Goal: Find specific page/section: Find specific page/section

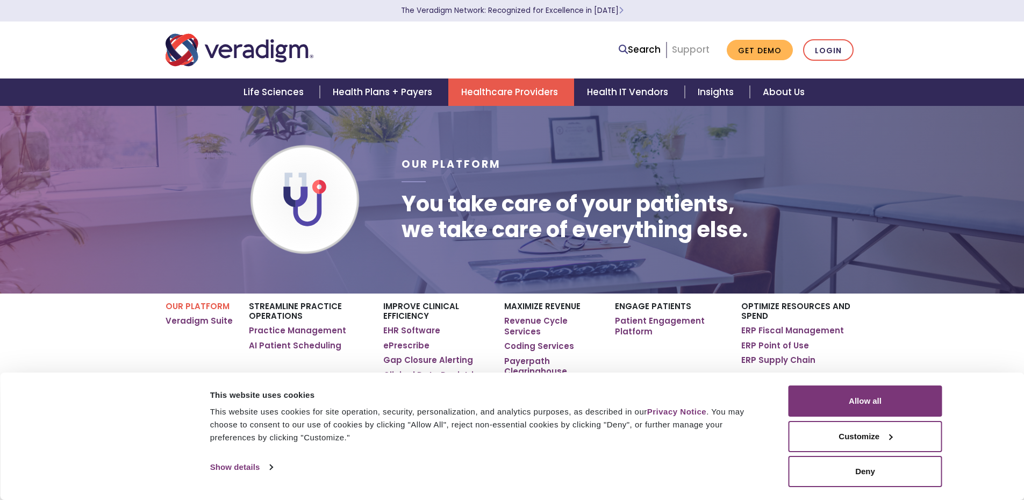
click at [686, 48] on link "Support" at bounding box center [691, 49] width 38 height 13
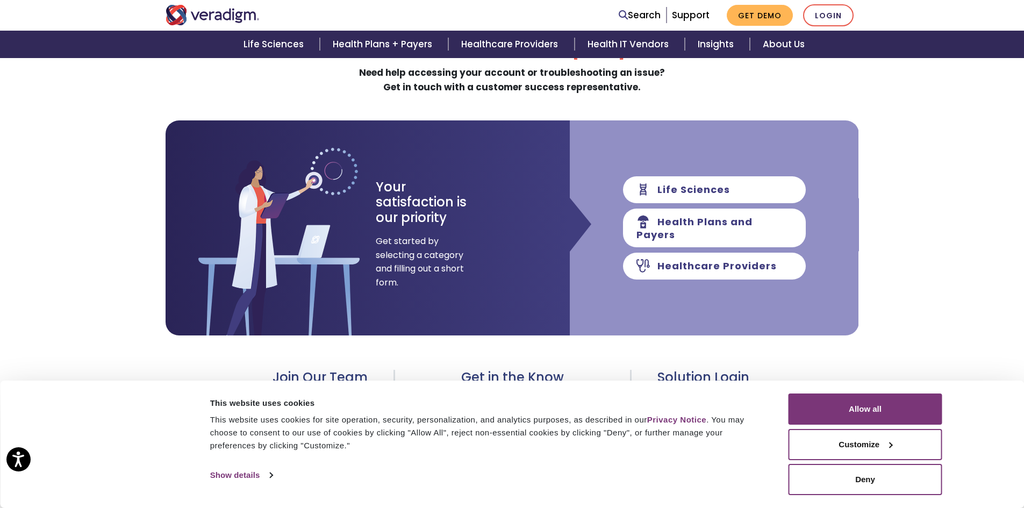
scroll to position [108, 0]
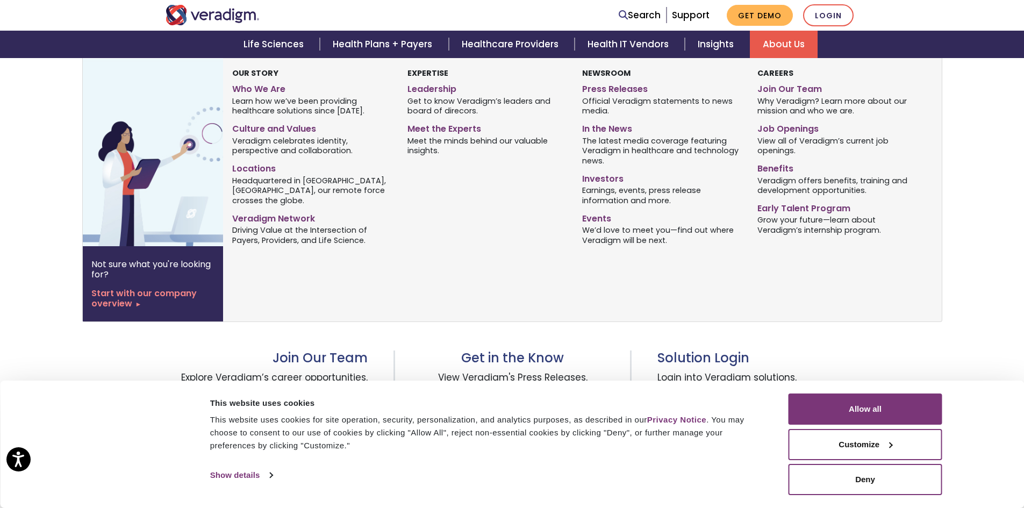
click at [786, 40] on link "About Us" at bounding box center [784, 44] width 68 height 27
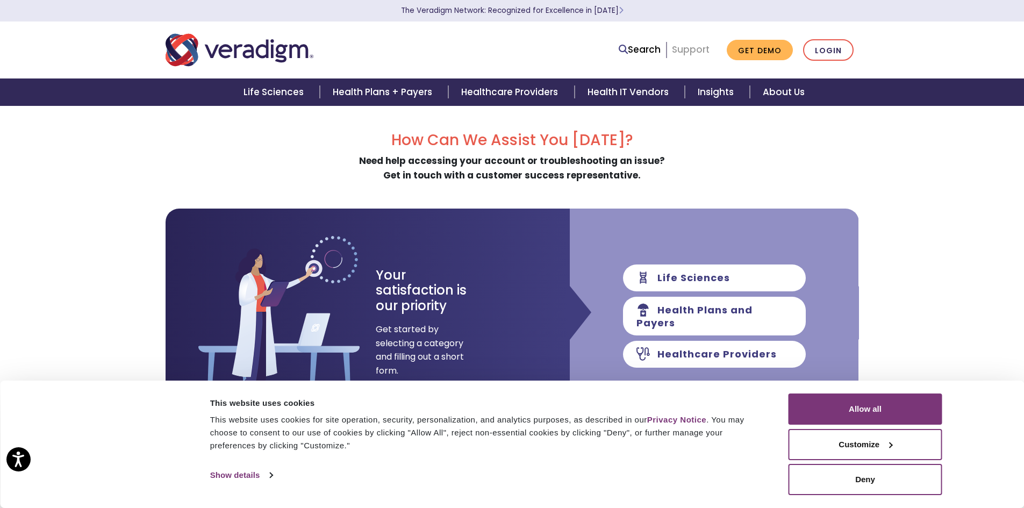
click at [687, 51] on link "Support" at bounding box center [691, 49] width 38 height 13
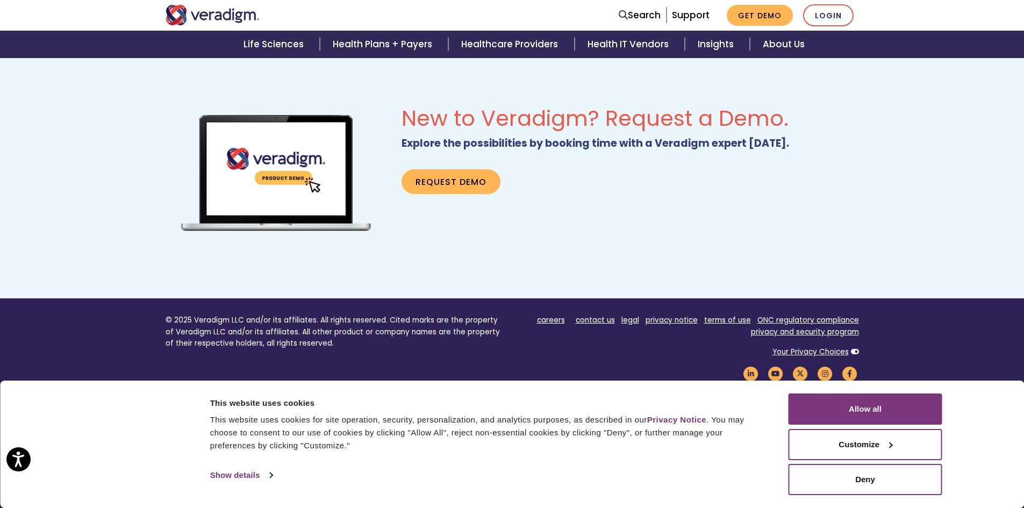
scroll to position [681, 0]
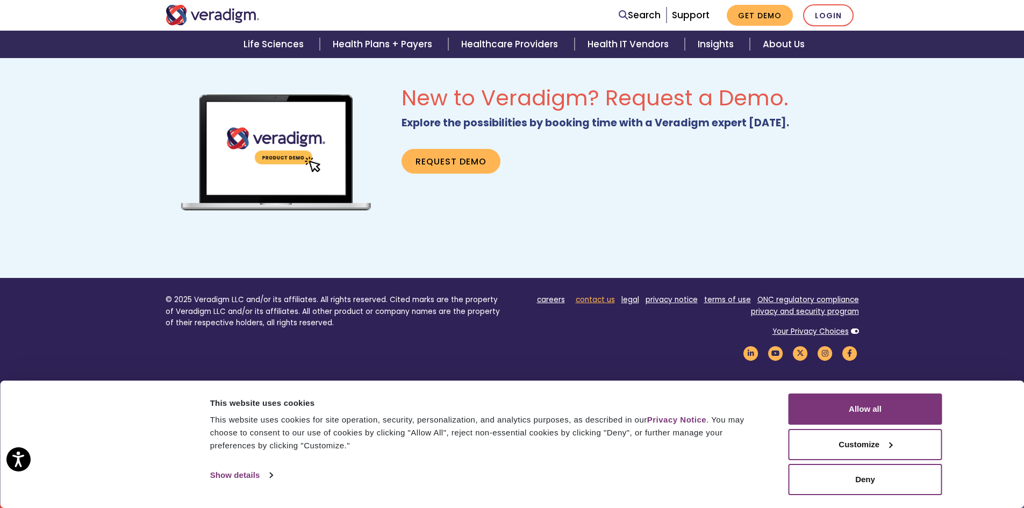
click at [599, 302] on link "contact us" at bounding box center [595, 300] width 39 height 10
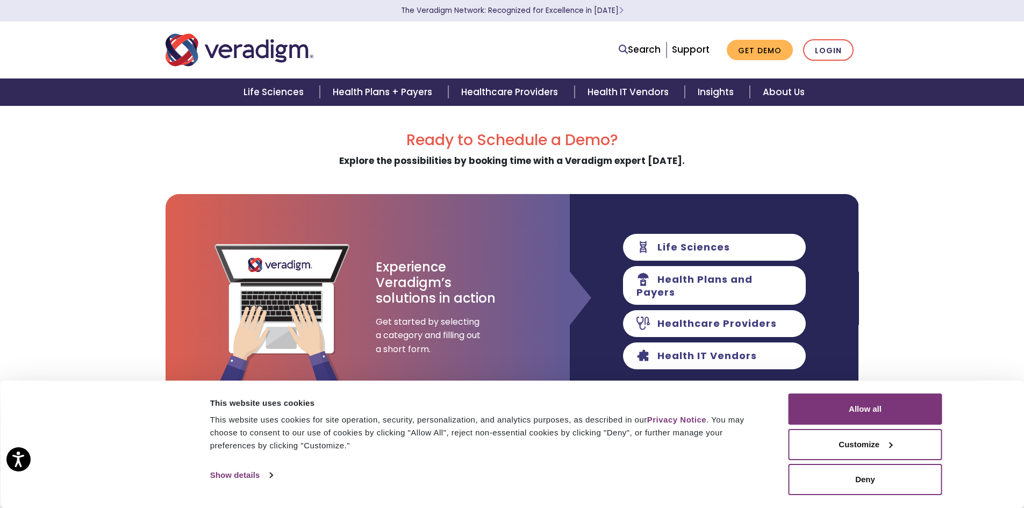
scroll to position [215, 0]
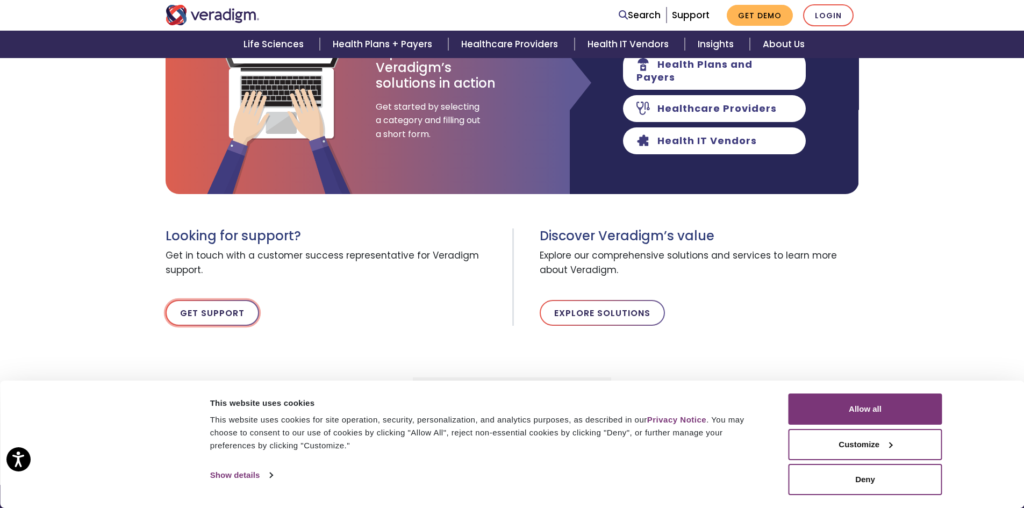
click at [206, 312] on link "Get Support" at bounding box center [213, 313] width 94 height 26
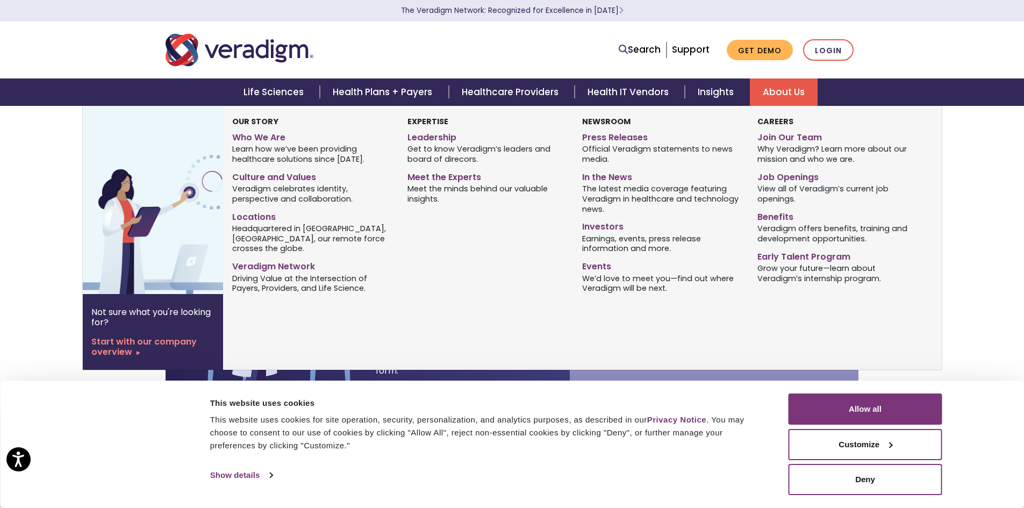
click at [777, 89] on link "About Us" at bounding box center [784, 92] width 68 height 27
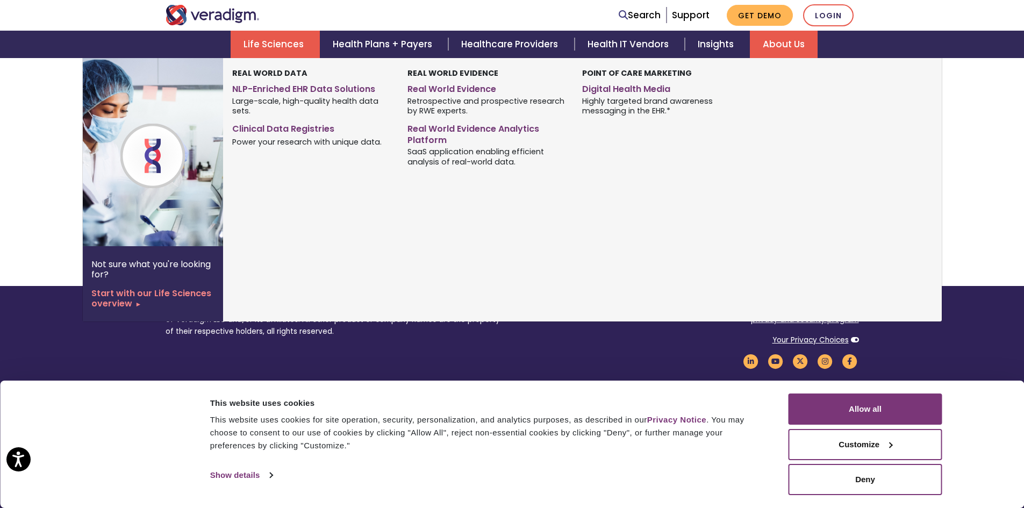
scroll to position [805, 0]
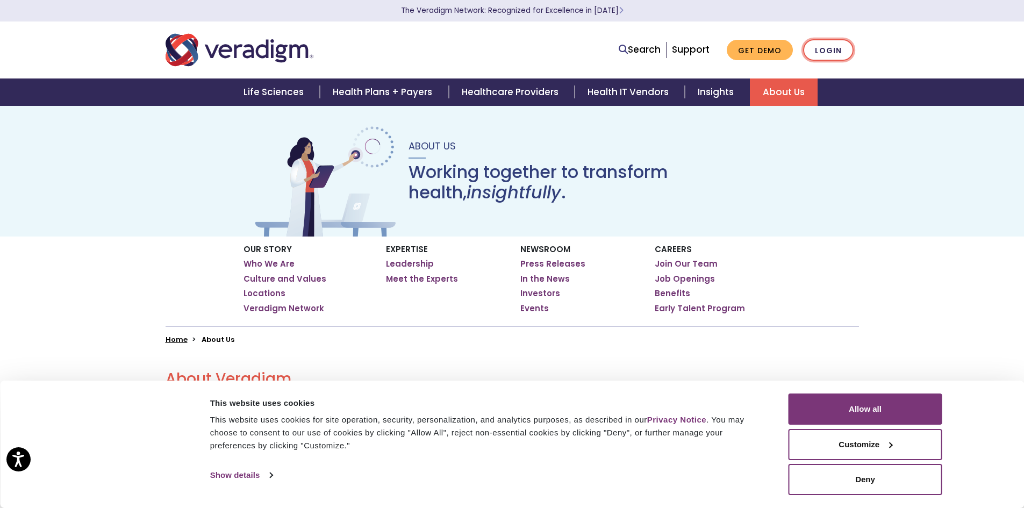
click at [832, 53] on link "Login" at bounding box center [828, 50] width 51 height 22
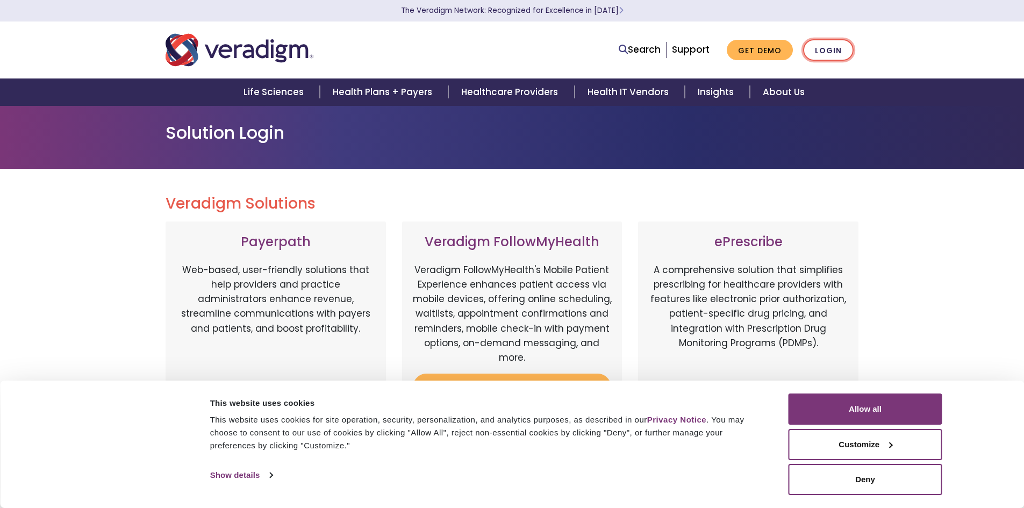
click at [835, 49] on link "Login" at bounding box center [828, 50] width 51 height 22
click at [883, 408] on button "Allow all" at bounding box center [866, 409] width 154 height 31
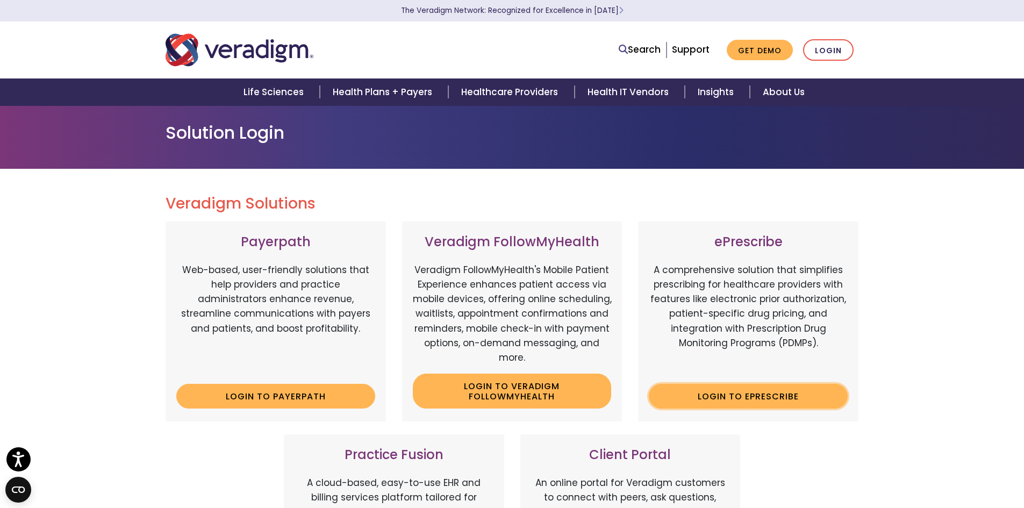
click at [778, 394] on link "Login to ePrescribe" at bounding box center [748, 396] width 199 height 25
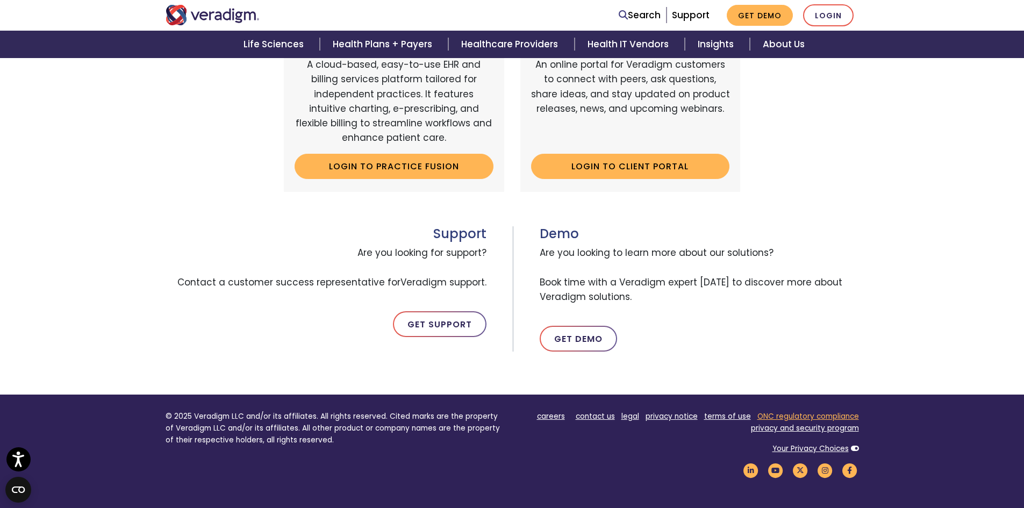
scroll to position [430, 0]
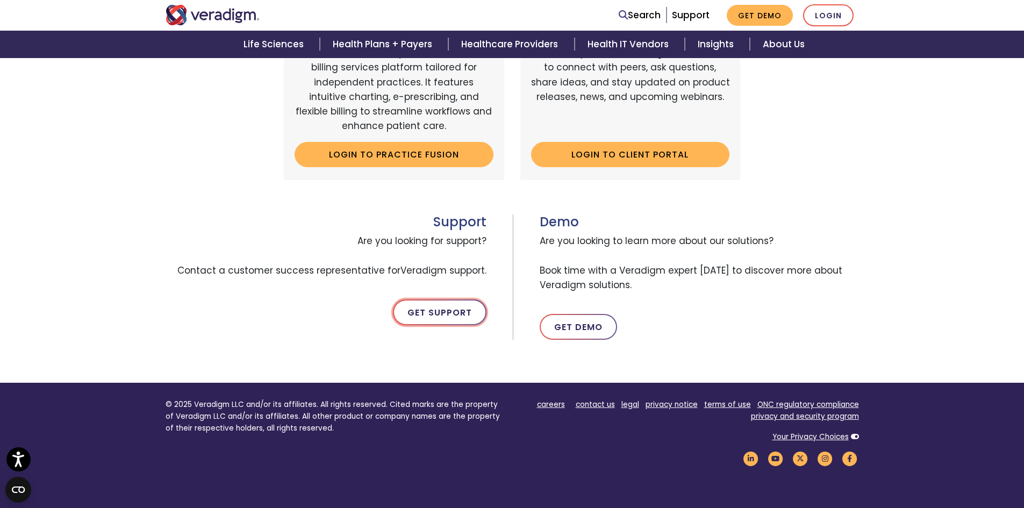
click at [444, 312] on link "Get Support" at bounding box center [440, 312] width 94 height 26
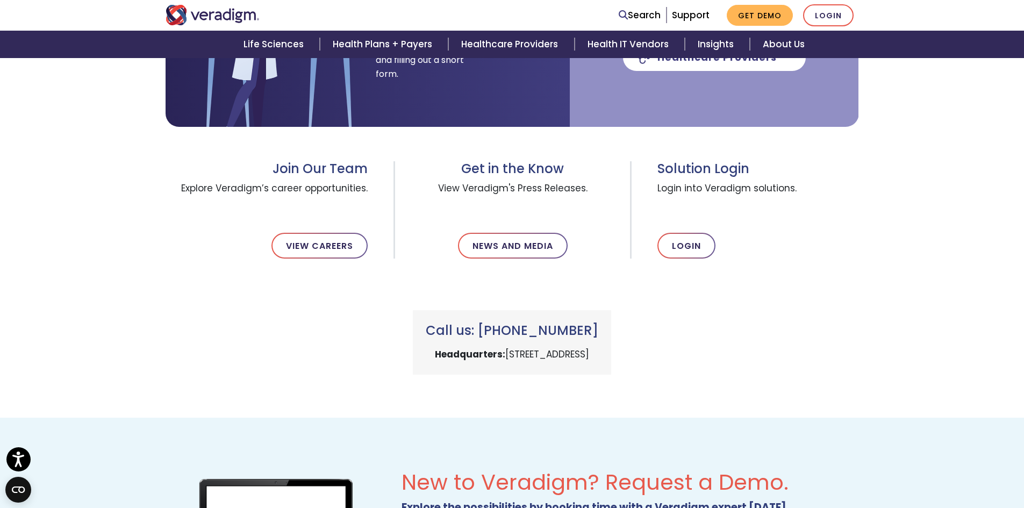
scroll to position [323, 0]
